Goal: Find specific page/section: Find specific page/section

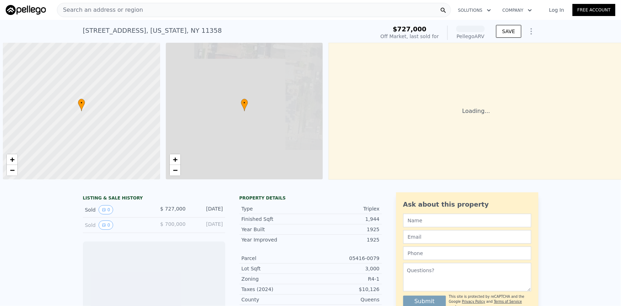
scroll to position [0, 3]
